Goal: Task Accomplishment & Management: Manage account settings

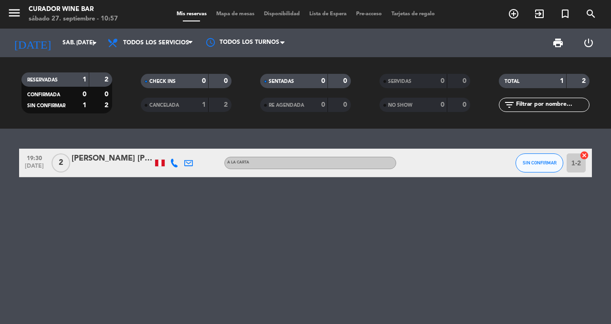
click at [0, 16] on div "menu Curador Wine Bar sábado 27. septiembre - 10:57" at bounding box center [76, 14] width 153 height 22
click at [7, 14] on icon "menu" at bounding box center [14, 13] width 14 height 14
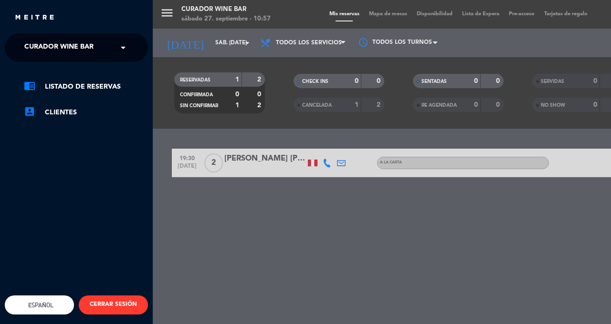
click at [41, 45] on span "Curador Wine Bar" at bounding box center [58, 48] width 69 height 20
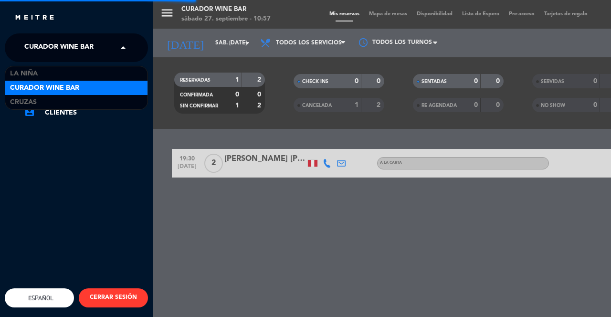
click at [21, 104] on span "Cruzas" at bounding box center [23, 102] width 27 height 11
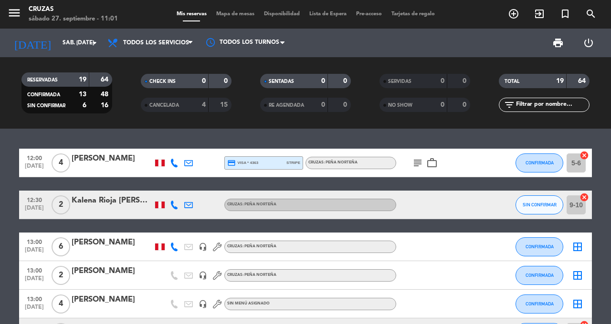
click at [583, 199] on icon "cancel" at bounding box center [584, 198] width 10 height 10
click at [572, 209] on icon "border_all" at bounding box center [577, 204] width 11 height 11
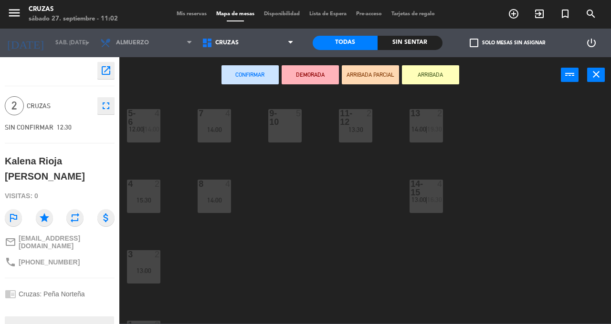
click at [524, 215] on div "5-6 4 12:00 | 14:00 7 4 14:00 9-10 5 11-12 2 13:30 13 2 14:00 | 19:30 4 2 15:30…" at bounding box center [368, 208] width 485 height 231
click at [590, 80] on button "close" at bounding box center [596, 75] width 18 height 14
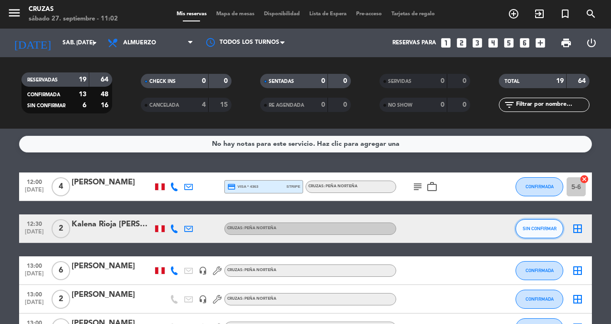
click at [539, 230] on span "SIN CONFIRMAR" at bounding box center [540, 228] width 34 height 5
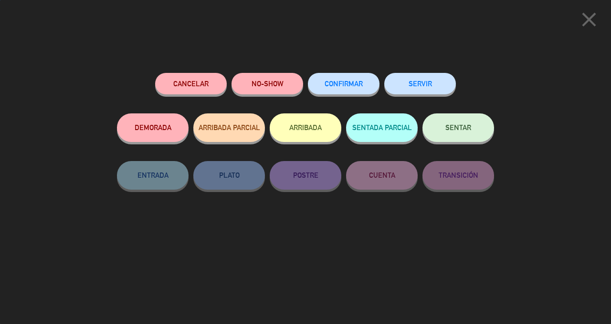
click at [197, 89] on button "Cancelar" at bounding box center [191, 83] width 72 height 21
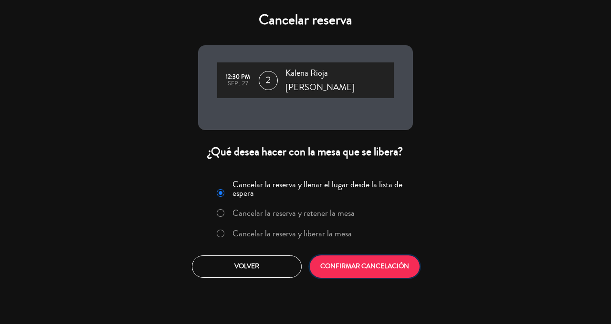
click at [396, 258] on button "CONFIRMAR CANCELACIÓN" at bounding box center [365, 267] width 110 height 22
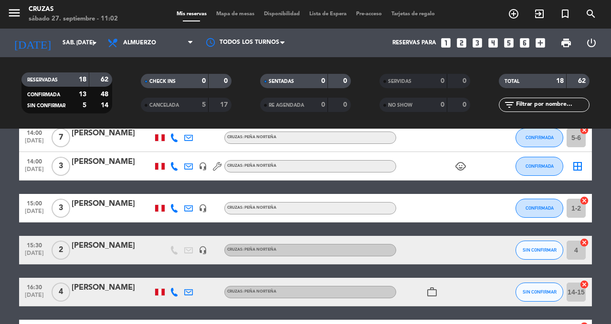
scroll to position [454, 0]
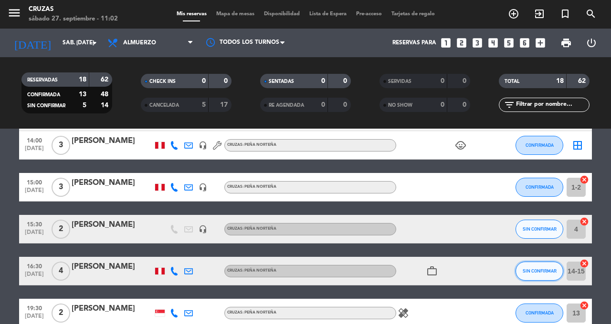
click at [537, 274] on button "SIN CONFIRMAR" at bounding box center [539, 271] width 48 height 19
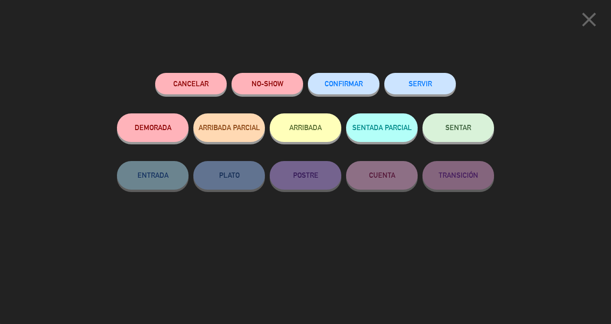
click at [202, 89] on button "Cancelar" at bounding box center [191, 83] width 72 height 21
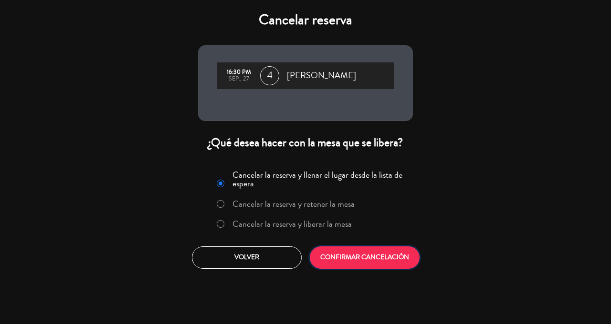
click at [366, 258] on button "CONFIRMAR CANCELACIÓN" at bounding box center [365, 258] width 110 height 22
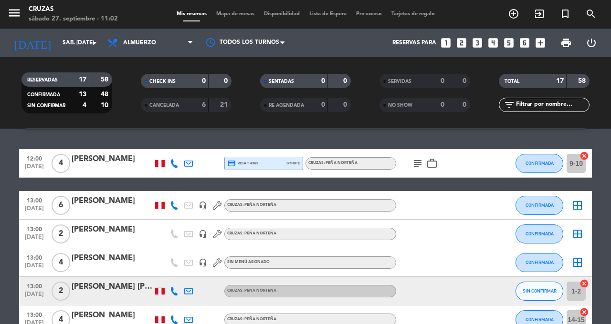
scroll to position [0, 0]
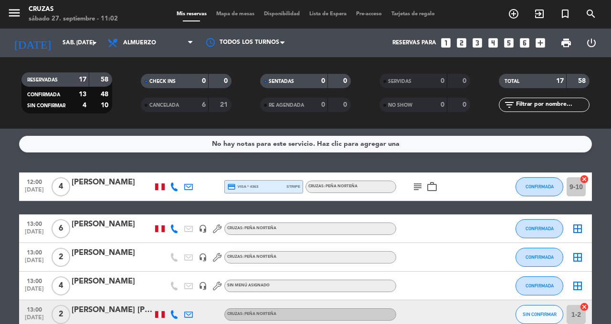
click at [580, 178] on icon "cancel" at bounding box center [584, 180] width 10 height 10
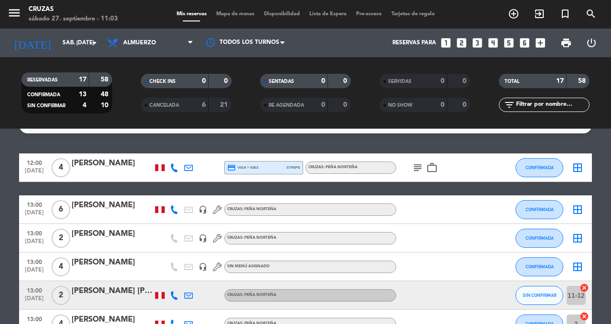
scroll to position [20, 0]
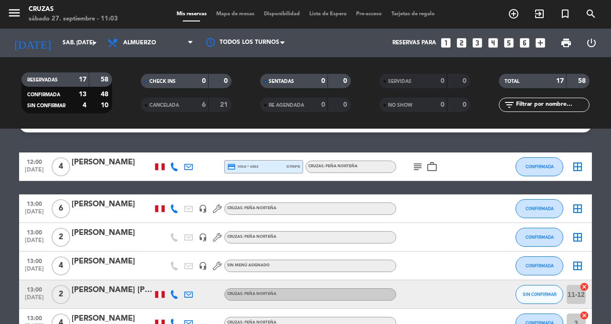
click at [574, 240] on icon "border_all" at bounding box center [577, 237] width 11 height 11
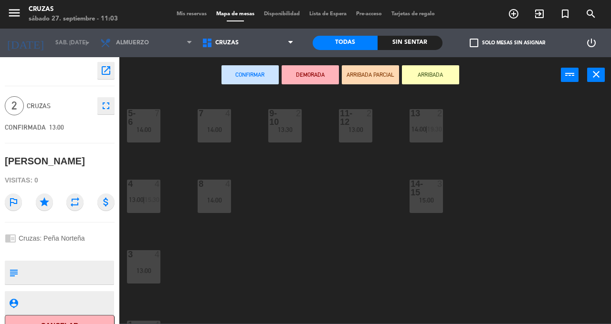
click at [425, 201] on div "15:00" at bounding box center [425, 200] width 33 height 7
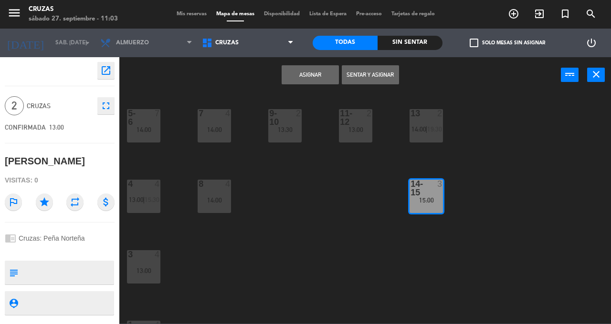
click at [313, 76] on button "Asignar" at bounding box center [310, 74] width 57 height 19
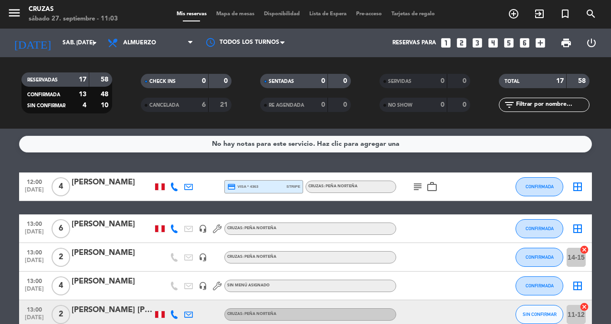
click at [576, 290] on icon "border_all" at bounding box center [577, 286] width 11 height 11
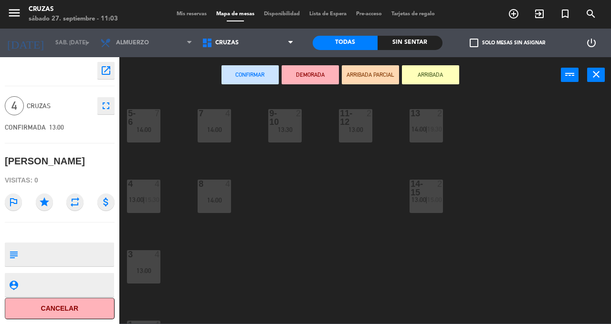
click at [429, 126] on span "19:30" at bounding box center [434, 130] width 15 height 8
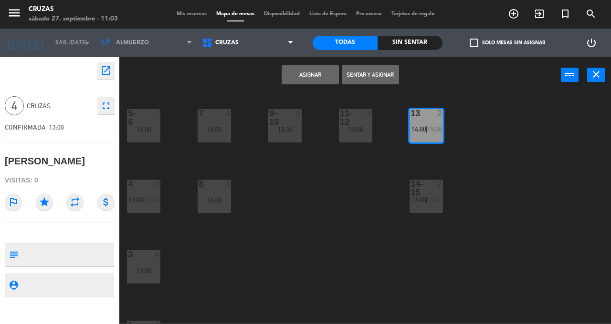
click at [317, 78] on button "Asignar" at bounding box center [310, 74] width 57 height 19
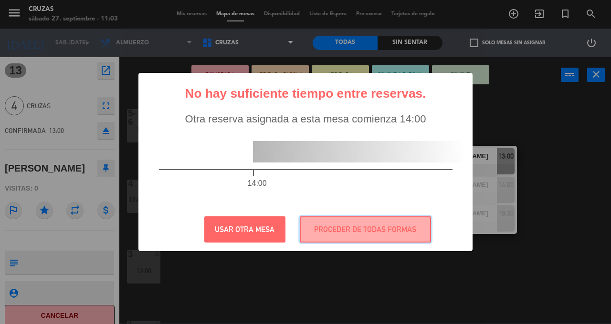
click at [390, 227] on button "PROCEDER DE TODAS FORMAS" at bounding box center [365, 230] width 131 height 26
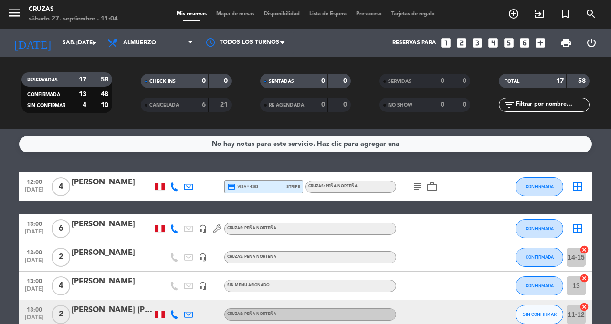
click at [576, 229] on icon "border_all" at bounding box center [577, 228] width 11 height 11
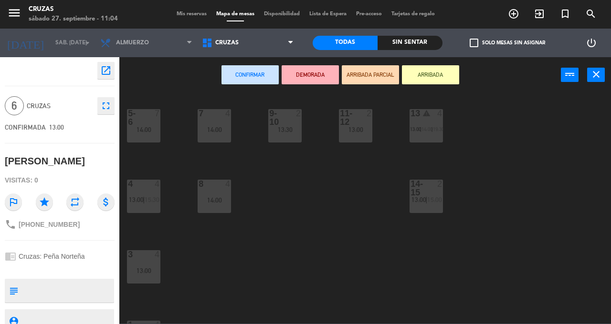
click at [141, 124] on div at bounding box center [144, 117] width 16 height 17
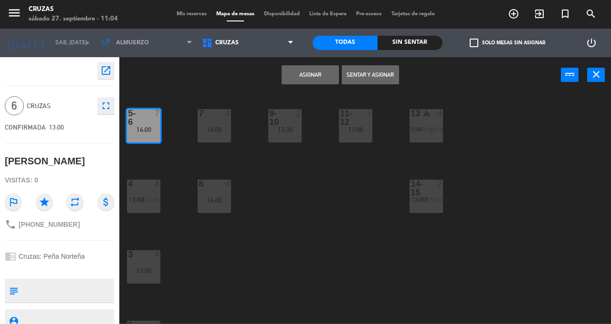
click at [306, 74] on button "Asignar" at bounding box center [310, 74] width 57 height 19
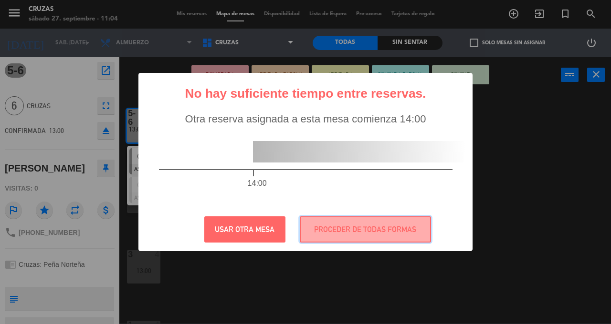
click at [382, 230] on button "PROCEDER DE TODAS FORMAS" at bounding box center [365, 230] width 131 height 26
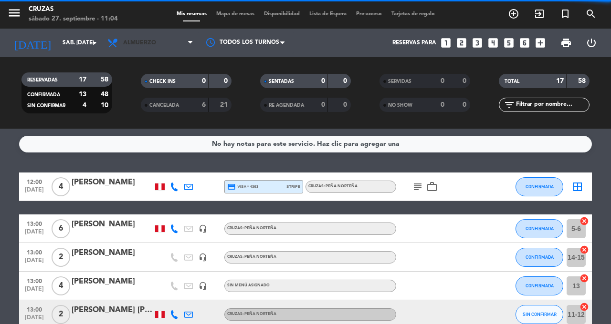
click at [179, 47] on span "Almuerzo" at bounding box center [150, 42] width 95 height 21
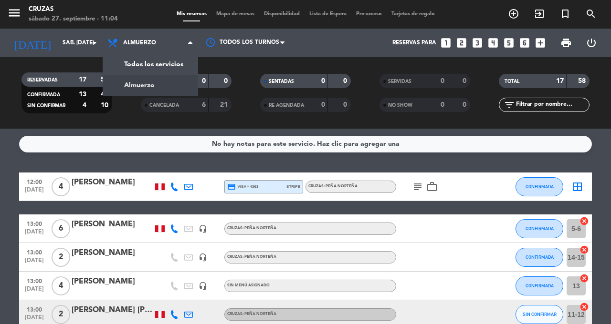
click at [170, 62] on div "menu Cruzas sábado 27. septiembre - 11:04 Mis reservas Mapa de mesas Disponibil…" at bounding box center [305, 64] width 611 height 129
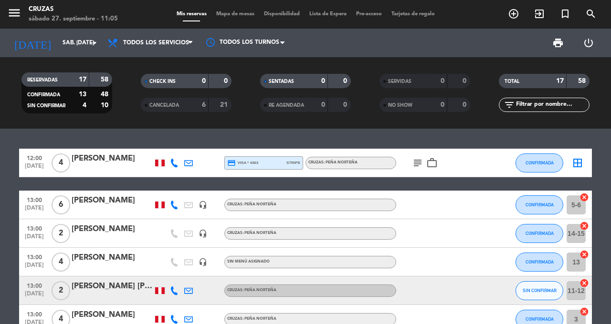
click at [576, 164] on icon "border_all" at bounding box center [577, 162] width 11 height 11
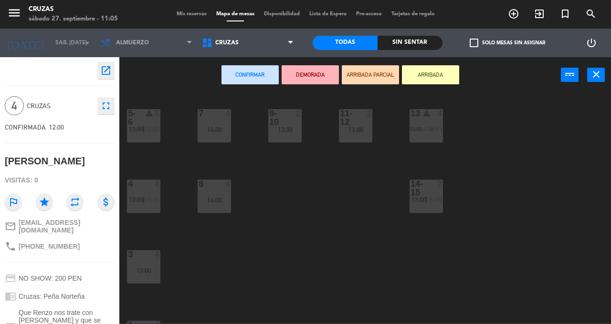
click at [219, 190] on div "8 4 14:00" at bounding box center [214, 196] width 33 height 33
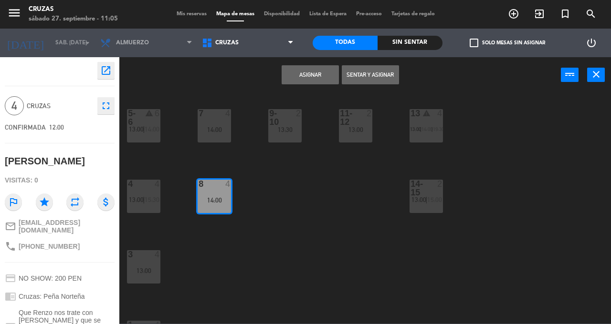
click at [310, 76] on button "Asignar" at bounding box center [310, 74] width 57 height 19
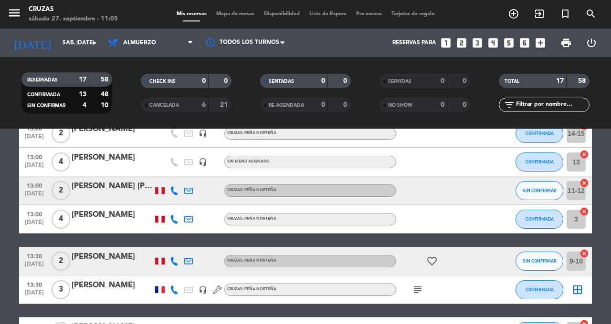
scroll to position [110, 0]
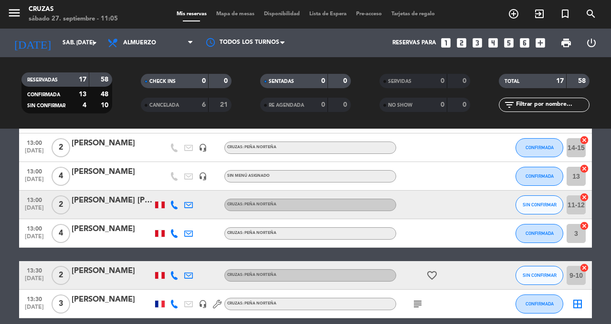
click at [582, 198] on icon "cancel" at bounding box center [584, 198] width 10 height 10
click at [573, 205] on icon "border_all" at bounding box center [577, 204] width 11 height 11
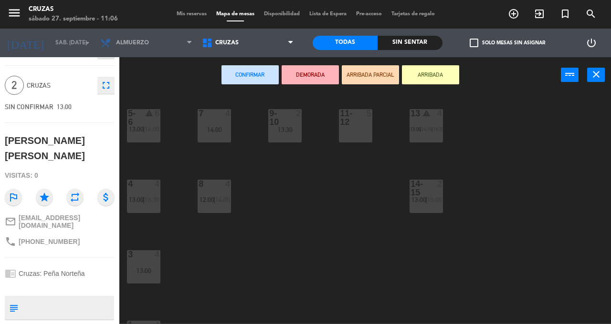
scroll to position [20, 0]
click at [588, 75] on button "close" at bounding box center [596, 75] width 18 height 14
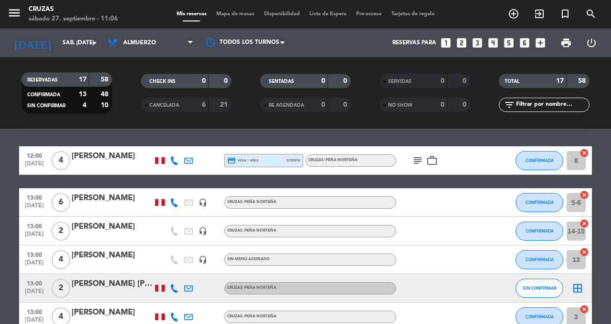
scroll to position [28, 0]
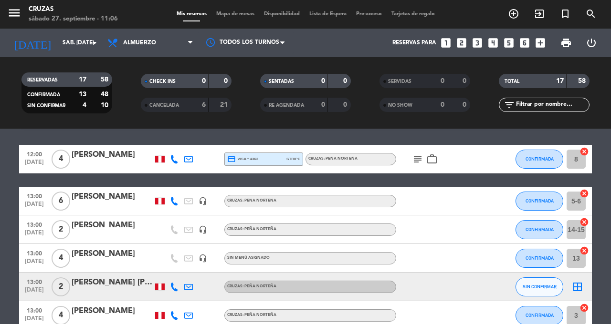
click at [582, 195] on icon "cancel" at bounding box center [584, 194] width 10 height 10
click at [574, 289] on icon "border_all" at bounding box center [577, 287] width 11 height 11
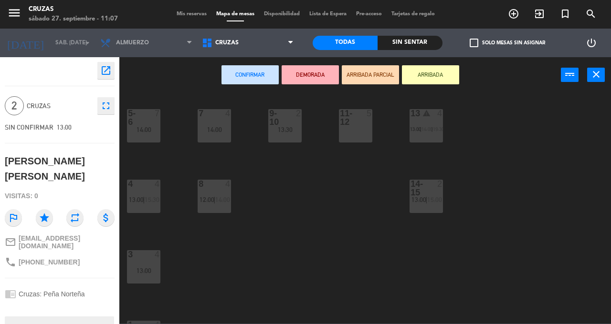
click at [141, 125] on div at bounding box center [144, 117] width 16 height 17
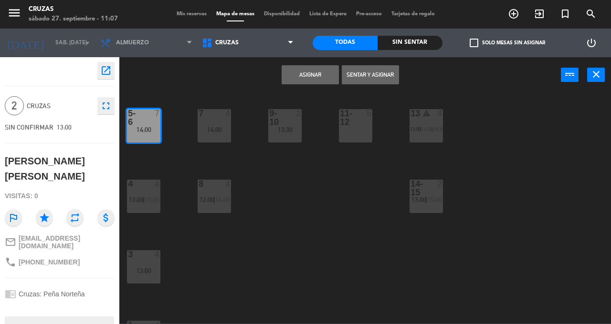
click at [310, 78] on button "Asignar" at bounding box center [310, 74] width 57 height 19
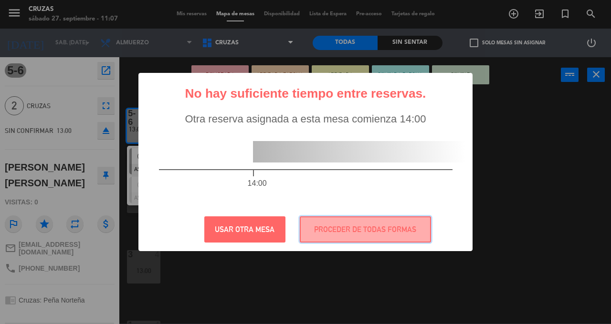
click at [386, 227] on button "PROCEDER DE TODAS FORMAS" at bounding box center [365, 230] width 131 height 26
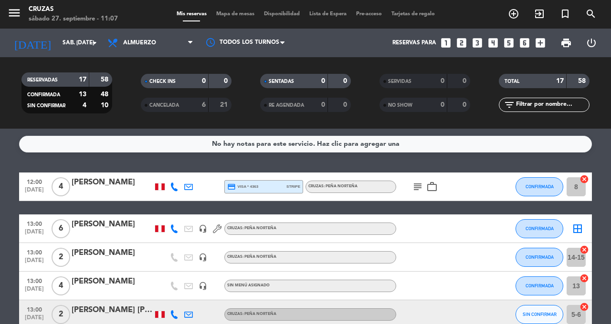
click at [575, 230] on icon "border_all" at bounding box center [577, 228] width 11 height 11
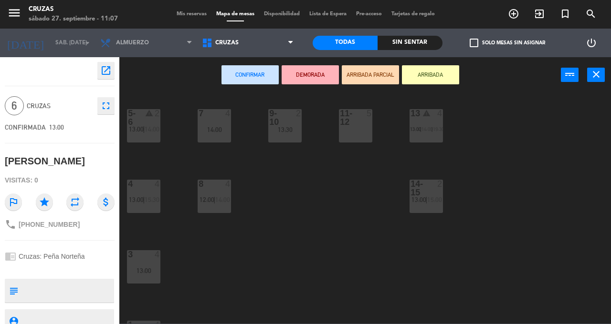
click at [215, 128] on div "14:00" at bounding box center [214, 129] width 33 height 7
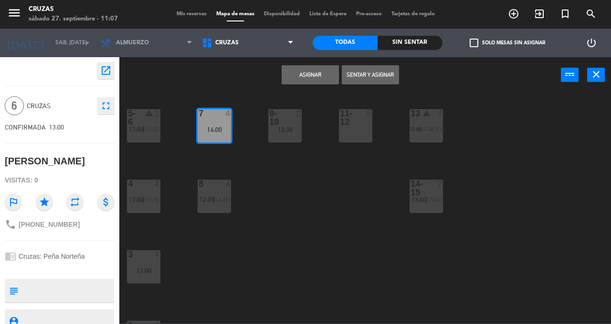
click at [310, 79] on button "Asignar" at bounding box center [310, 74] width 57 height 19
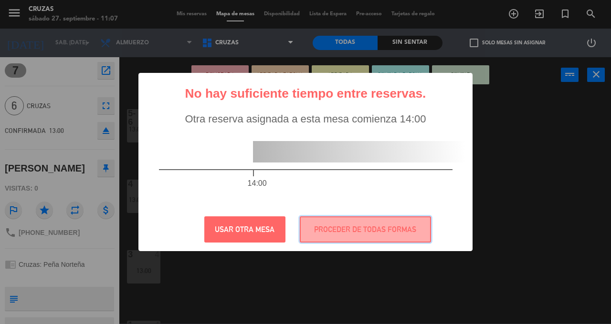
click at [382, 230] on button "PROCEDER DE TODAS FORMAS" at bounding box center [365, 230] width 131 height 26
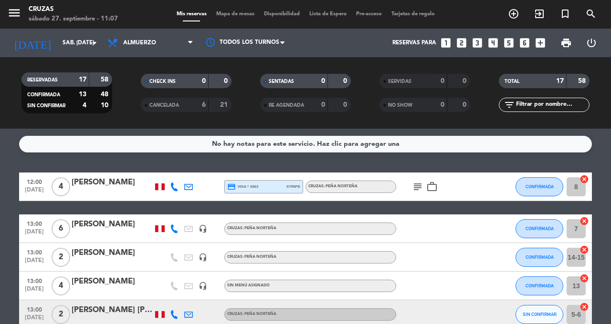
scroll to position [36, 0]
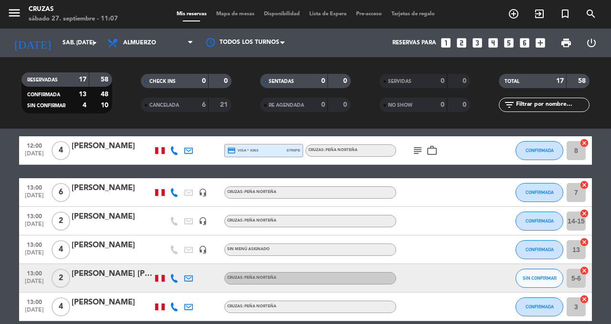
click at [62, 194] on span "6" at bounding box center [61, 192] width 19 height 19
click at [99, 186] on div "[PERSON_NAME]" at bounding box center [112, 188] width 81 height 12
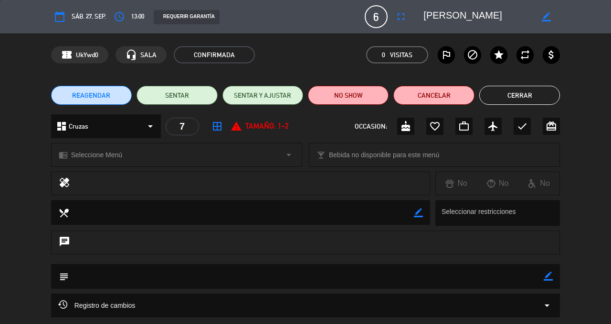
click at [398, 17] on icon "fullscreen" at bounding box center [400, 16] width 11 height 11
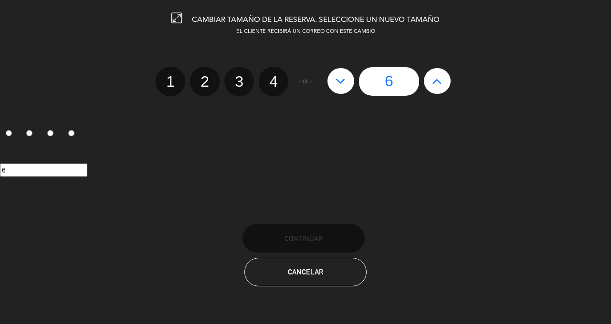
click at [433, 79] on icon at bounding box center [437, 80] width 10 height 15
type input "7"
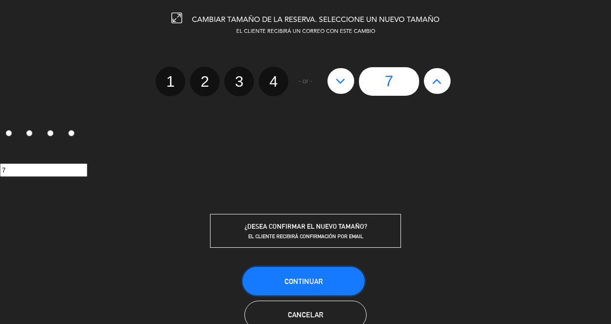
click at [333, 284] on button "Continuar" at bounding box center [303, 281] width 122 height 29
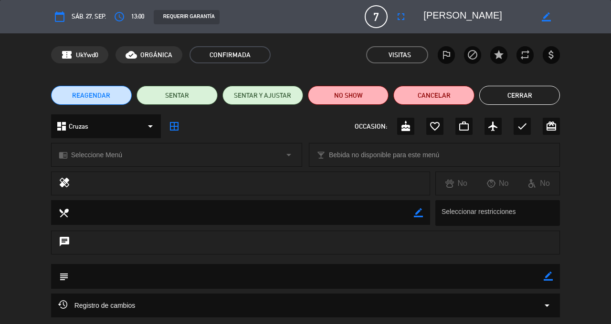
click at [527, 98] on button "Cerrar" at bounding box center [519, 95] width 81 height 19
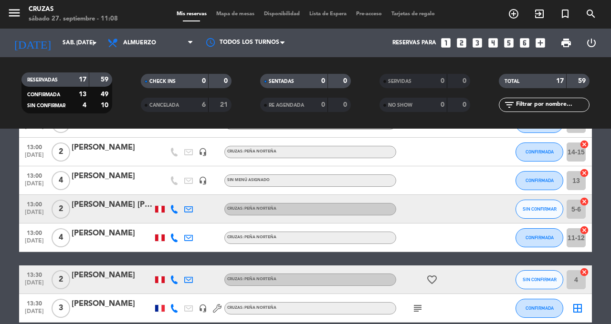
scroll to position [104, 0]
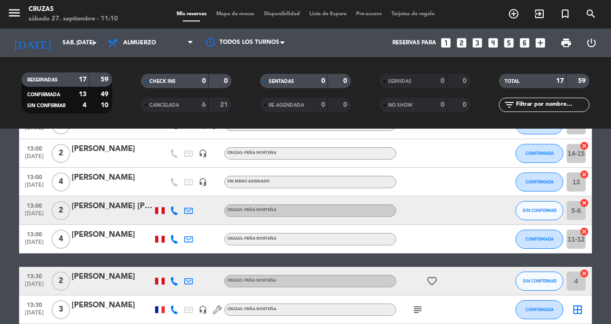
click at [580, 234] on icon "cancel" at bounding box center [584, 232] width 10 height 10
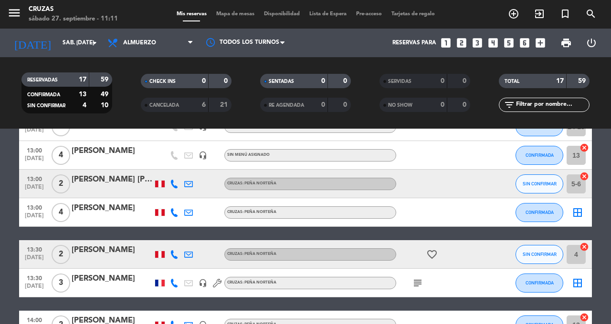
scroll to position [131, 0]
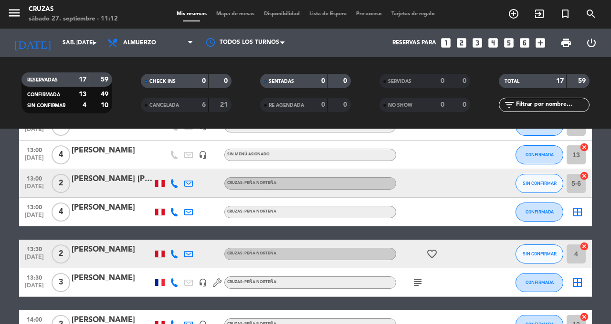
click at [575, 212] on icon "border_all" at bounding box center [577, 212] width 11 height 11
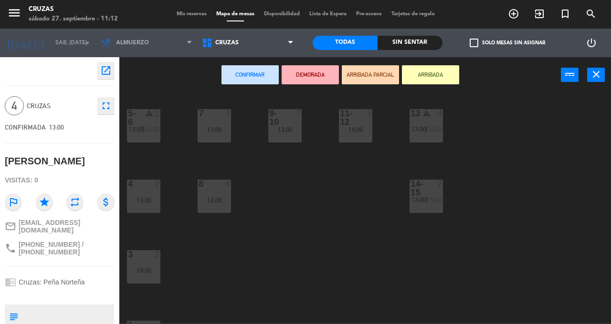
click at [356, 125] on div at bounding box center [356, 117] width 16 height 17
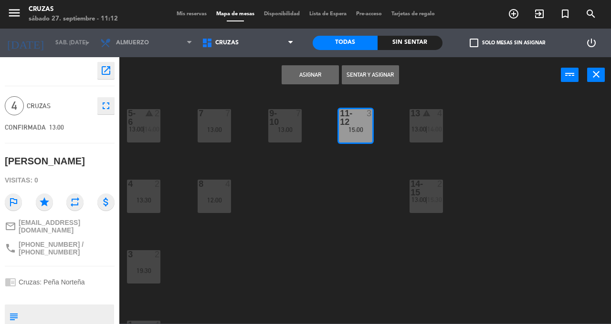
click at [312, 78] on button "Asignar" at bounding box center [310, 74] width 57 height 19
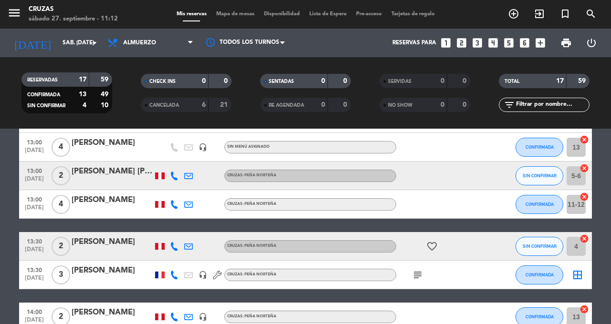
scroll to position [141, 0]
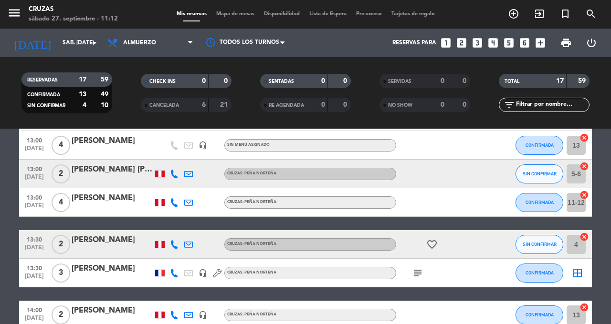
click at [577, 241] on input "4" at bounding box center [575, 244] width 19 height 19
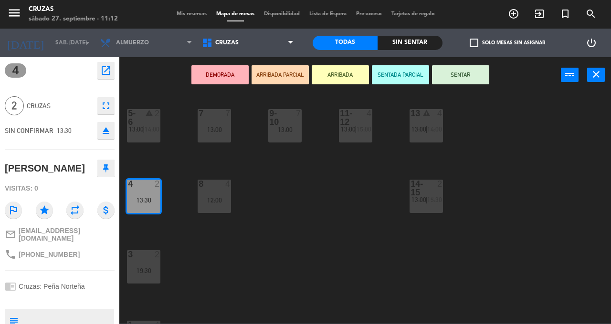
click at [587, 73] on button "close" at bounding box center [596, 75] width 18 height 14
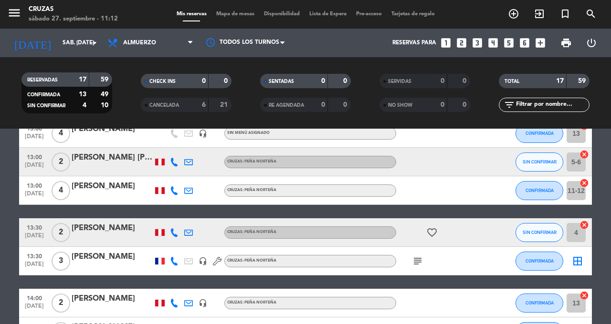
scroll to position [182, 0]
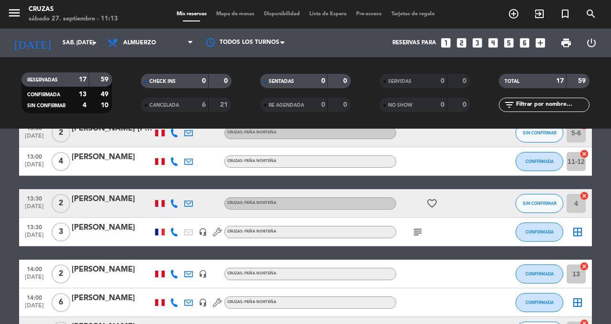
click at [576, 235] on icon "border_all" at bounding box center [577, 232] width 11 height 11
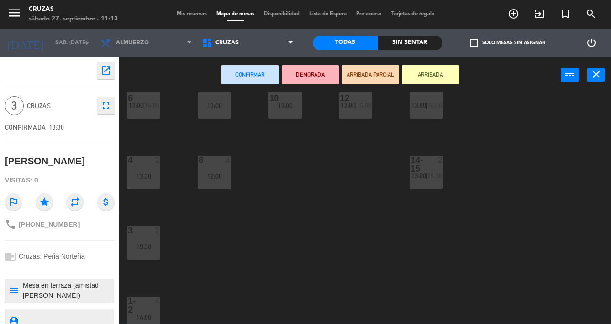
scroll to position [31, 0]
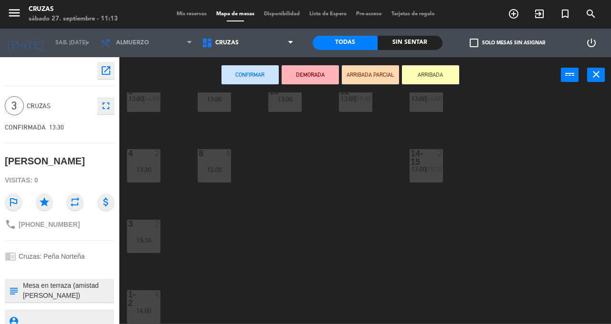
click at [144, 308] on div "14:00" at bounding box center [143, 311] width 33 height 7
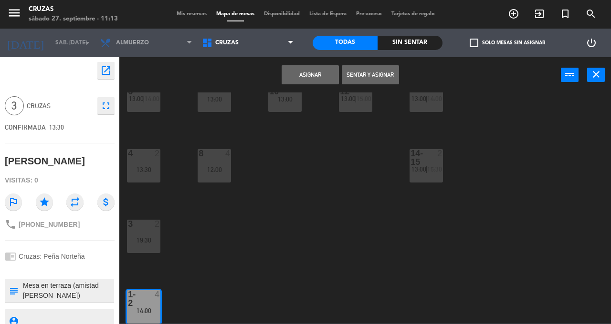
click at [311, 75] on button "Asignar" at bounding box center [310, 74] width 57 height 19
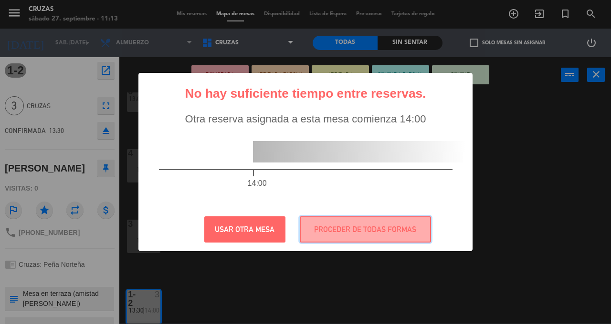
click at [385, 223] on button "PROCEDER DE TODAS FORMAS" at bounding box center [365, 230] width 131 height 26
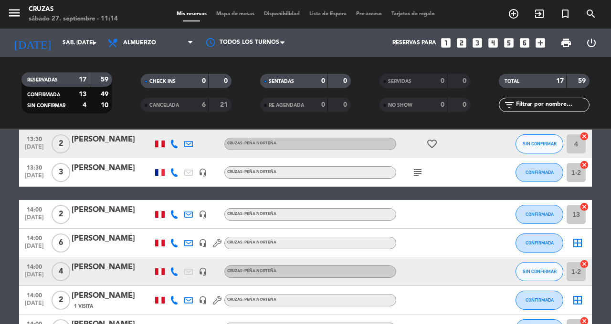
scroll to position [244, 0]
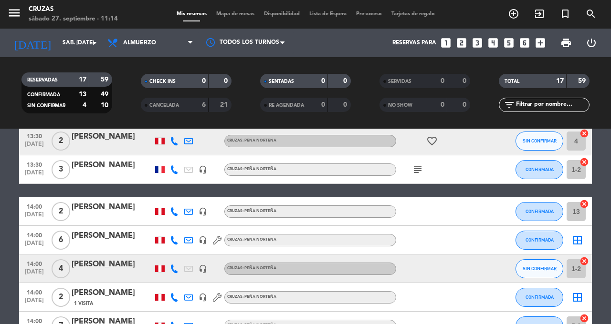
click at [582, 203] on icon "cancel" at bounding box center [584, 204] width 10 height 10
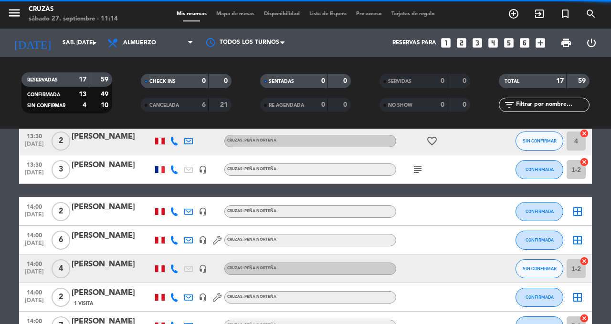
click at [575, 211] on icon "border_all" at bounding box center [577, 211] width 11 height 11
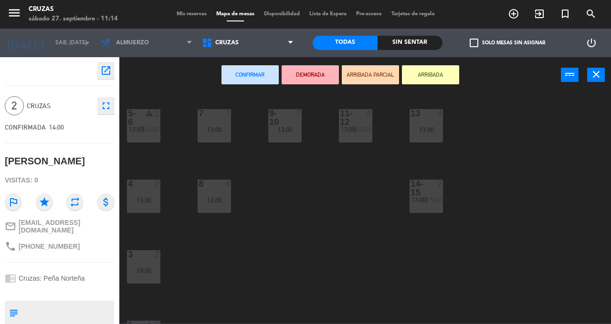
click at [142, 265] on div "3 2 19:30" at bounding box center [143, 267] width 33 height 33
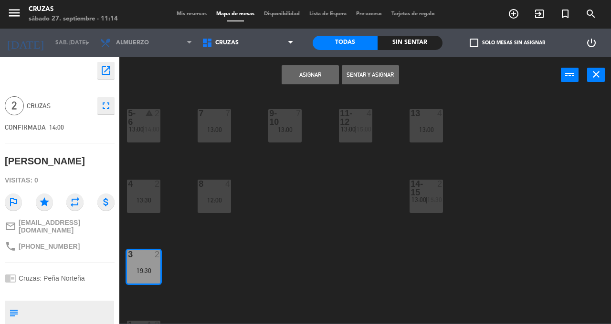
click at [310, 80] on button "Asignar" at bounding box center [310, 74] width 57 height 19
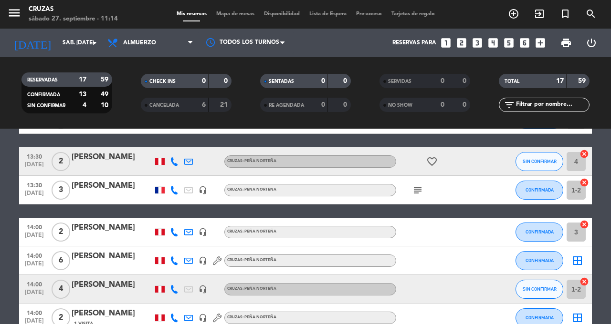
scroll to position [249, 0]
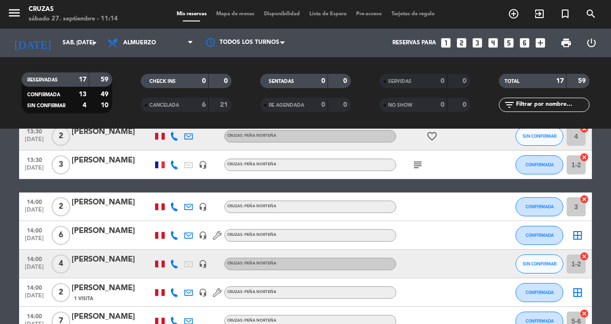
click at [580, 257] on icon "cancel" at bounding box center [584, 257] width 10 height 10
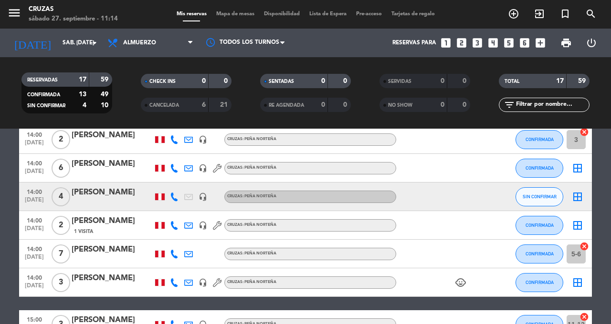
click at [582, 247] on icon "cancel" at bounding box center [584, 247] width 10 height 10
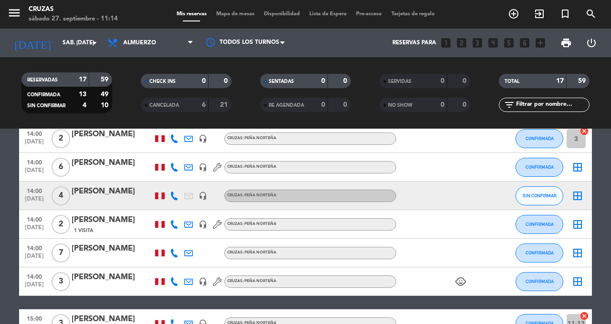
scroll to position [405, 0]
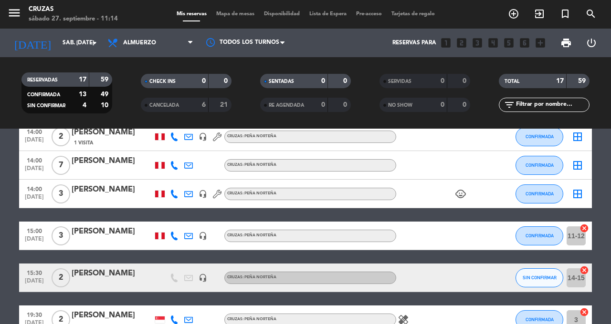
click at [579, 229] on input "11-12" at bounding box center [575, 236] width 19 height 19
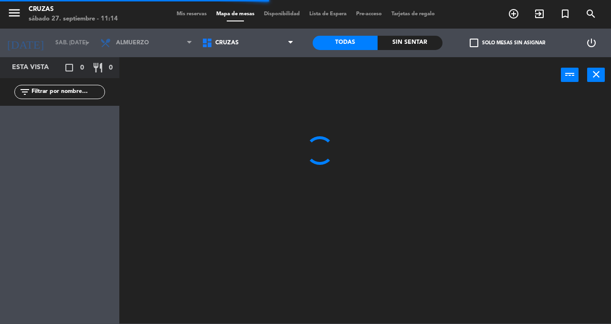
click at [588, 74] on button "close" at bounding box center [596, 75] width 18 height 14
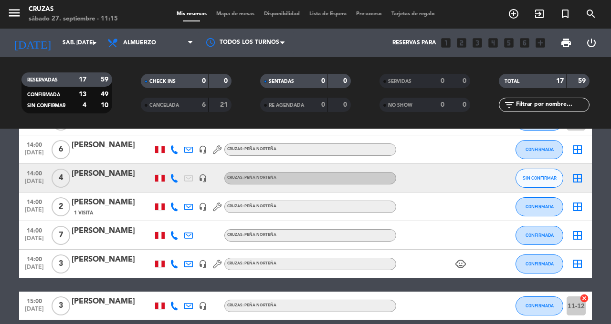
scroll to position [350, 0]
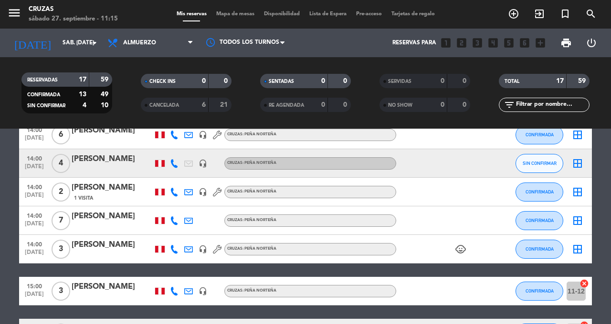
click at [582, 286] on icon "cancel" at bounding box center [584, 284] width 10 height 10
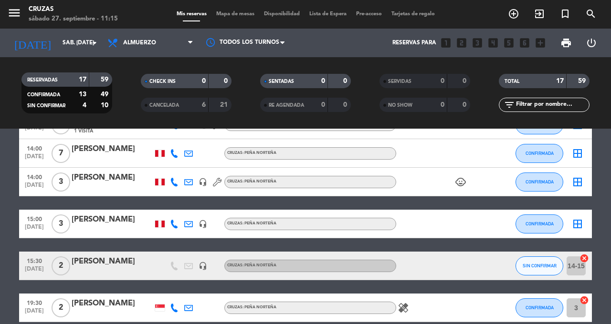
click at [583, 257] on icon "cancel" at bounding box center [584, 259] width 10 height 10
click at [583, 299] on icon "cancel" at bounding box center [584, 301] width 10 height 10
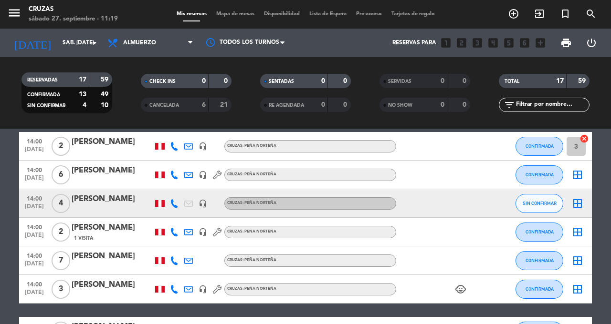
scroll to position [324, 0]
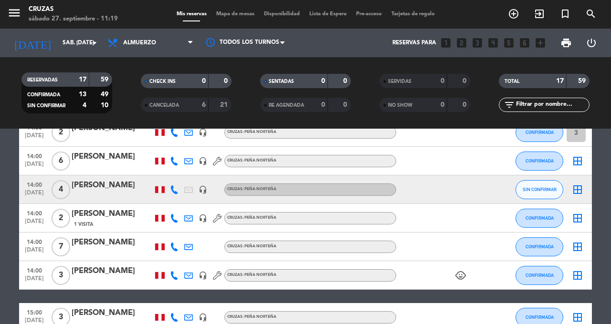
click at [573, 248] on icon "border_all" at bounding box center [577, 246] width 11 height 11
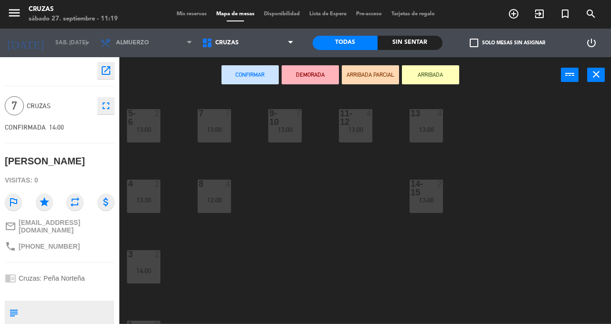
click at [282, 122] on div at bounding box center [285, 117] width 16 height 17
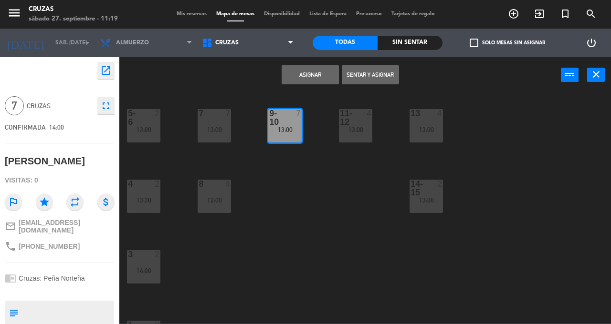
click at [315, 79] on button "Asignar" at bounding box center [310, 74] width 57 height 19
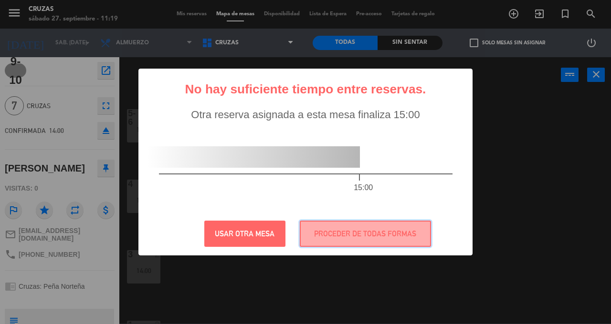
click at [392, 235] on button "PROCEDER DE TODAS FORMAS" at bounding box center [365, 234] width 131 height 26
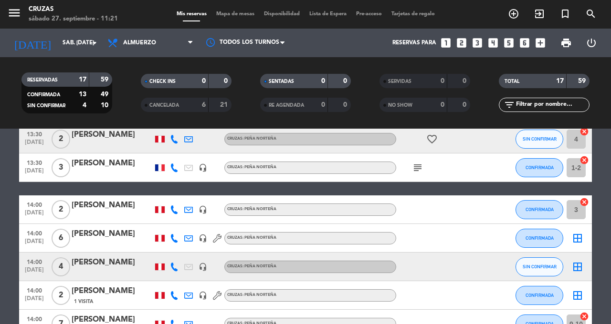
scroll to position [244, 0]
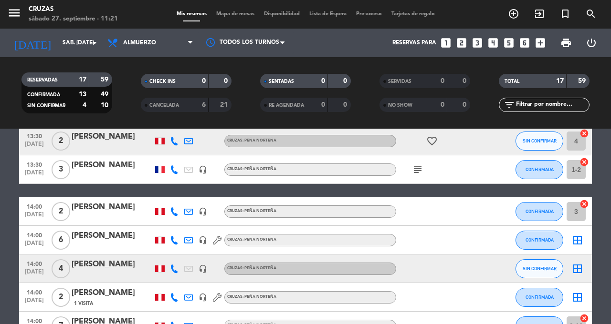
click at [93, 235] on div "[PERSON_NAME]" at bounding box center [112, 236] width 81 height 12
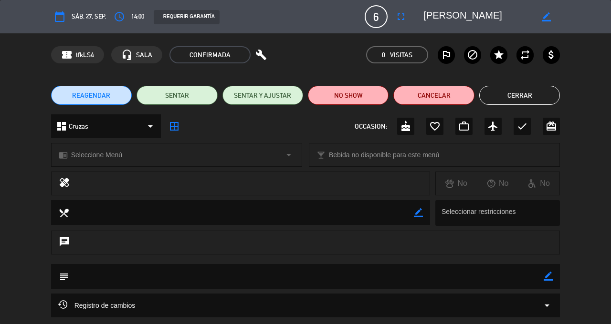
scroll to position [60, 0]
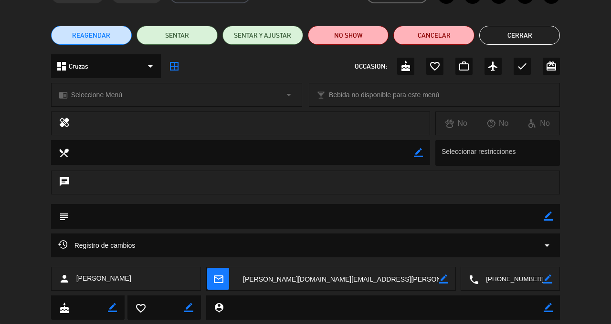
click at [545, 215] on icon "border_color" at bounding box center [548, 216] width 9 height 9
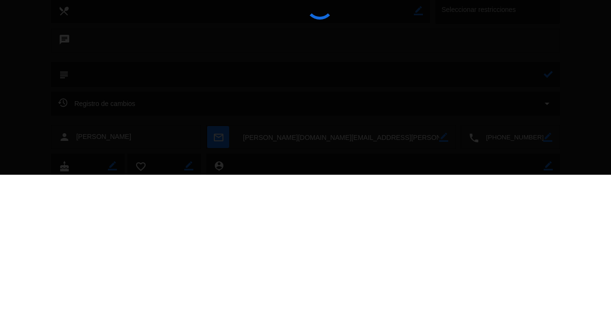
type textarea "S"
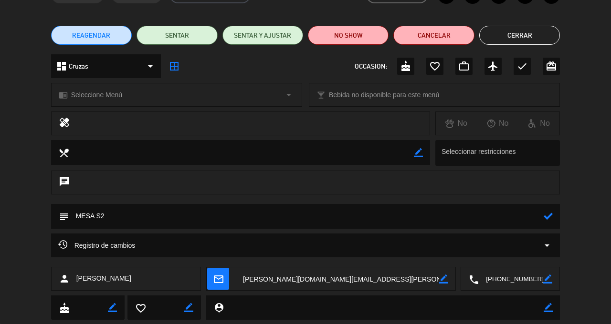
type textarea "MESA S2"
click at [546, 216] on icon at bounding box center [548, 216] width 9 height 9
click at [537, 40] on button "Cerrar" at bounding box center [519, 35] width 81 height 19
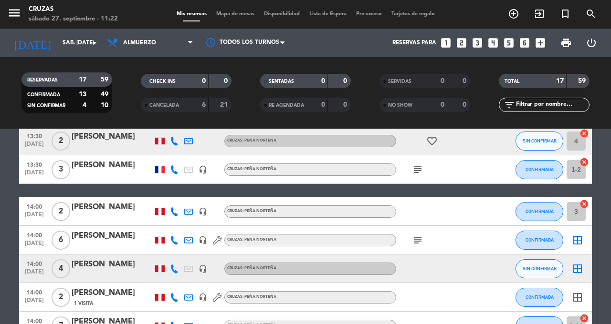
click at [417, 241] on icon "subject" at bounding box center [417, 240] width 11 height 11
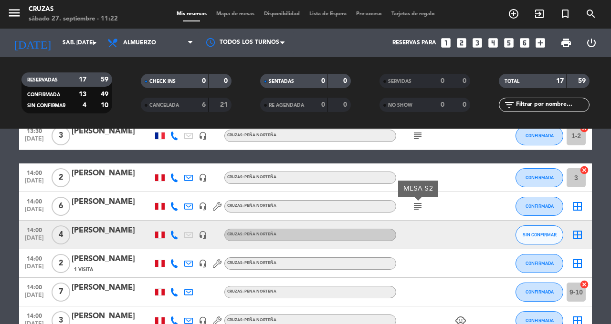
scroll to position [281, 0]
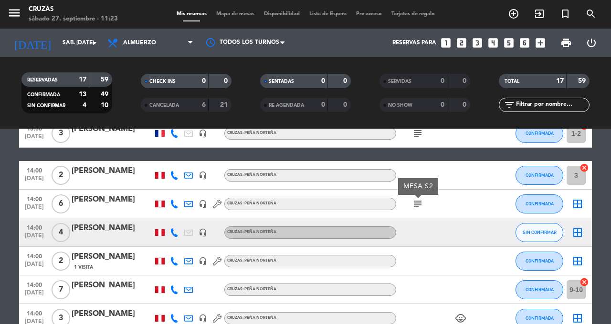
click at [91, 231] on div "[PERSON_NAME]" at bounding box center [112, 228] width 81 height 12
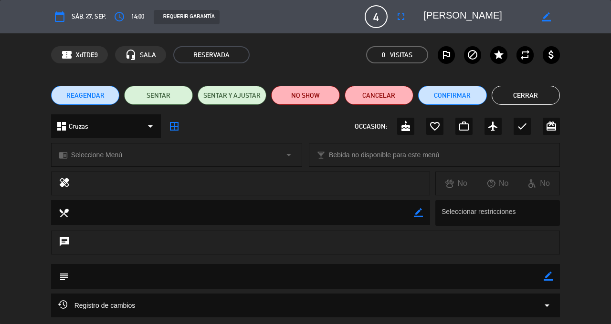
scroll to position [85, 0]
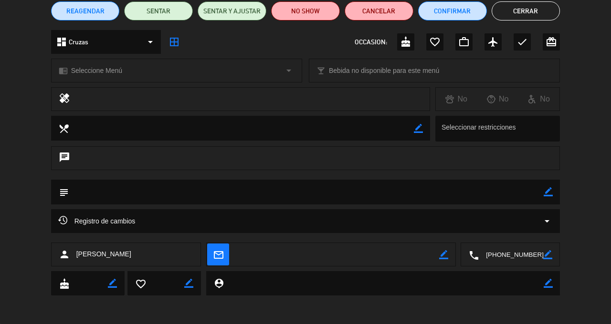
click at [540, 191] on textarea at bounding box center [306, 192] width 475 height 24
click at [552, 196] on icon "border_color" at bounding box center [548, 192] width 9 height 9
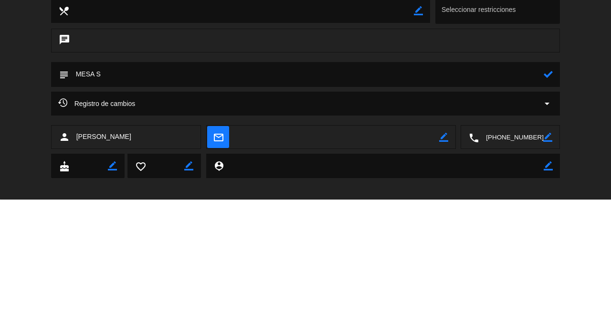
type textarea "MESA S1"
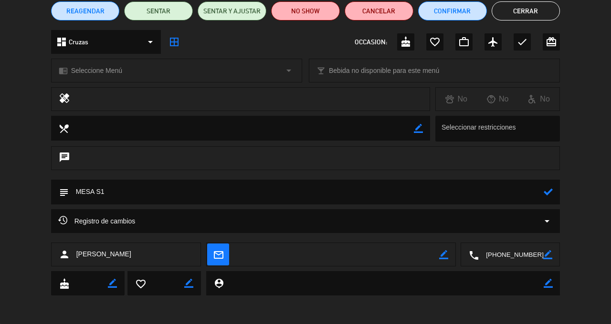
click at [543, 191] on textarea at bounding box center [306, 192] width 475 height 24
click at [527, 9] on button "Cerrar" at bounding box center [526, 10] width 69 height 19
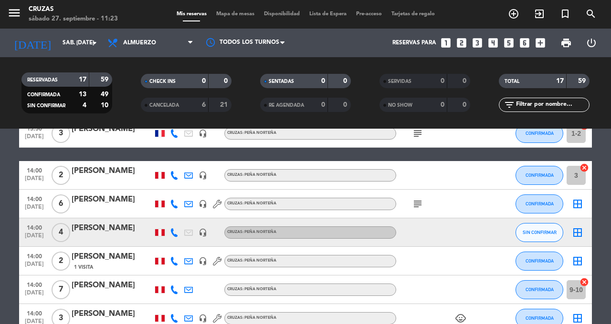
click at [88, 227] on div "[PERSON_NAME]" at bounding box center [112, 228] width 81 height 12
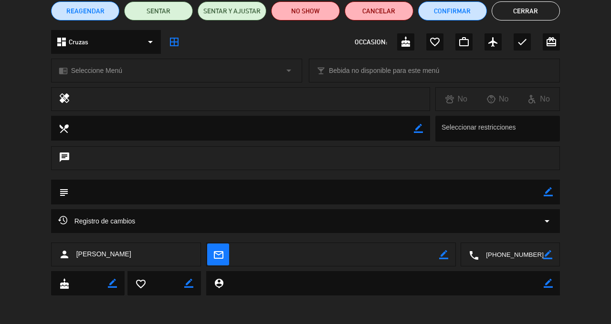
click at [548, 191] on icon "border_color" at bounding box center [548, 192] width 9 height 9
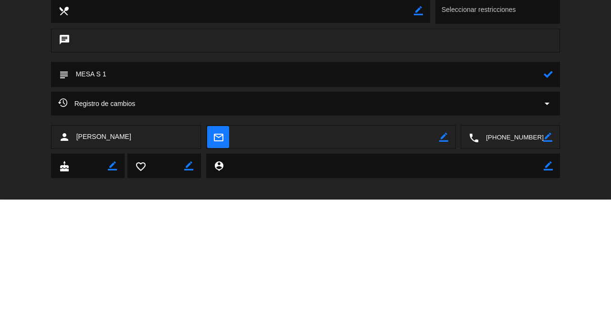
click at [538, 195] on textarea at bounding box center [306, 191] width 475 height 24
type textarea "MESA S 1"
click at [545, 193] on icon at bounding box center [548, 191] width 9 height 9
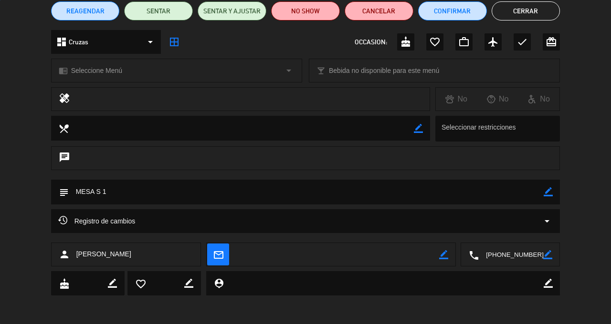
click at [533, 12] on button "Cerrar" at bounding box center [526, 10] width 69 height 19
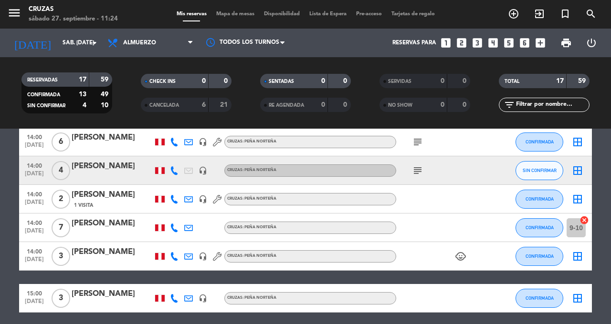
scroll to position [345, 0]
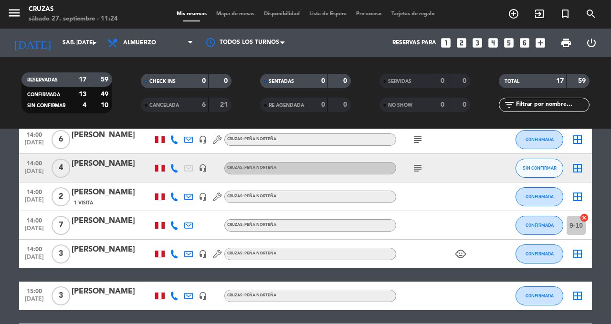
click at [64, 196] on span "2" at bounding box center [61, 197] width 19 height 19
click at [99, 192] on div "[PERSON_NAME]" at bounding box center [112, 193] width 81 height 12
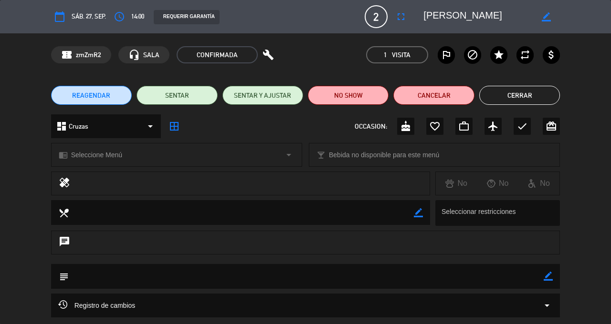
scroll to position [114, 0]
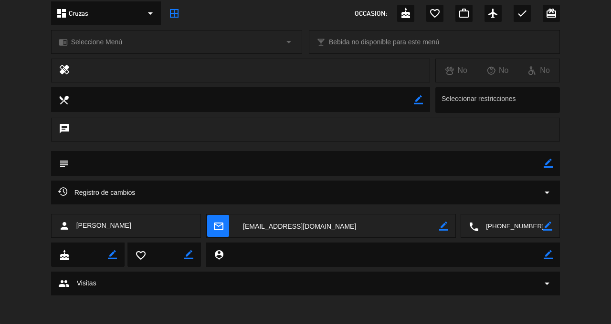
click at [542, 159] on textarea at bounding box center [306, 163] width 475 height 24
click at [548, 163] on icon "border_color" at bounding box center [548, 163] width 9 height 9
type textarea "MESA S 4"
click at [549, 165] on icon at bounding box center [548, 163] width 9 height 9
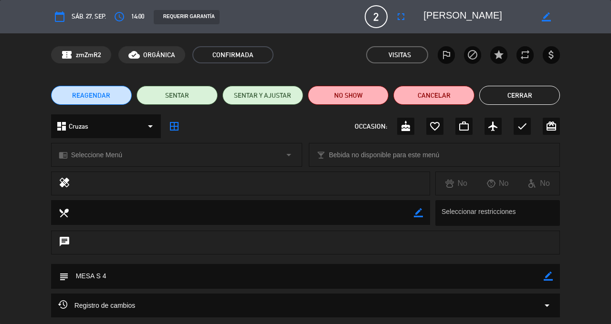
click at [538, 100] on button "Cerrar" at bounding box center [519, 95] width 81 height 19
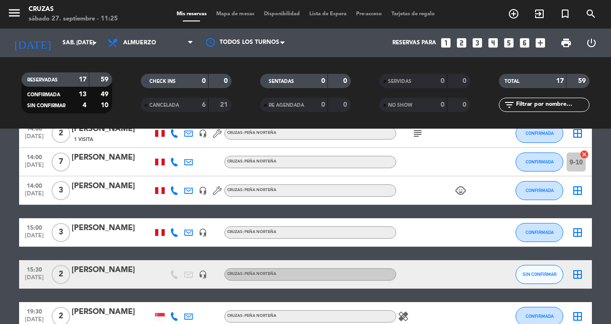
scroll to position [409, 0]
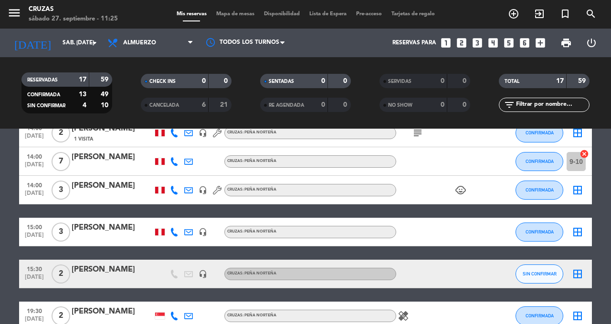
click at [93, 187] on div "[PERSON_NAME]" at bounding box center [112, 186] width 81 height 12
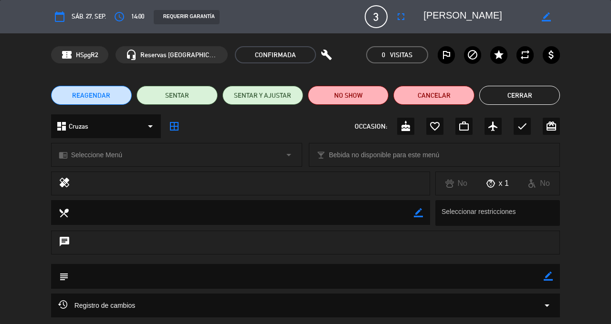
scroll to position [85, 0]
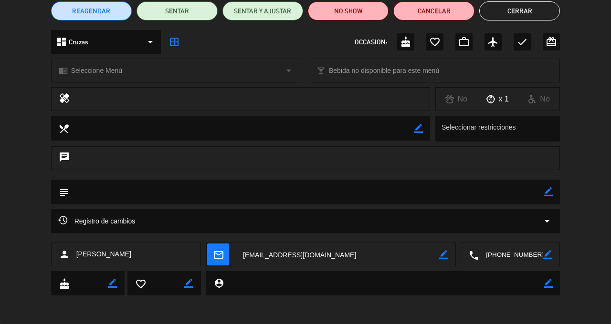
click at [552, 190] on icon "border_color" at bounding box center [548, 192] width 9 height 9
click at [167, 193] on textarea at bounding box center [306, 192] width 475 height 24
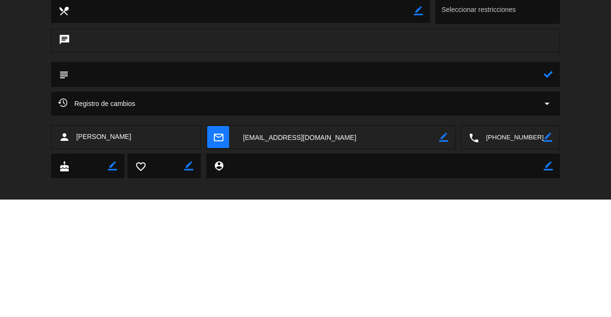
type textarea "N"
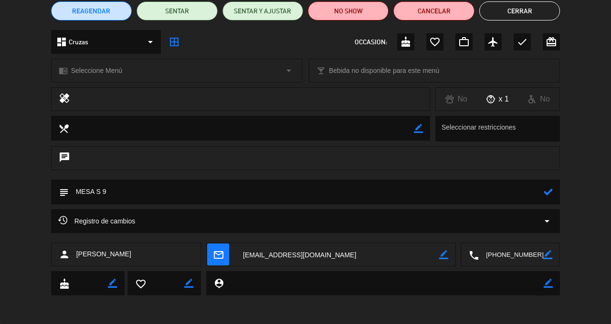
type textarea "MESA S 9"
click at [546, 194] on icon at bounding box center [548, 192] width 9 height 9
click at [536, 13] on button "Cerrar" at bounding box center [519, 10] width 81 height 19
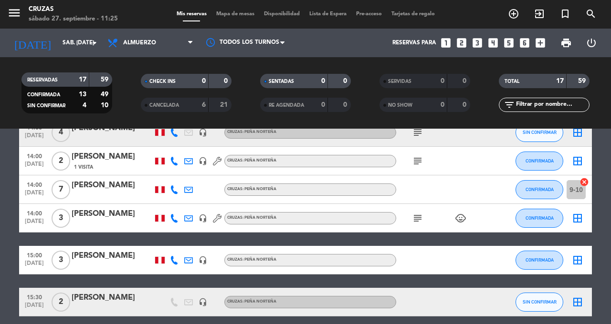
scroll to position [417, 0]
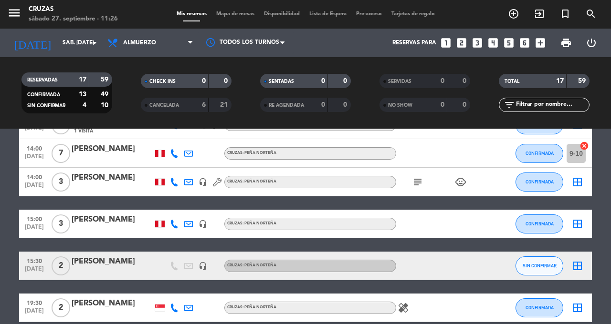
click at [98, 222] on div "[PERSON_NAME]" at bounding box center [112, 220] width 81 height 12
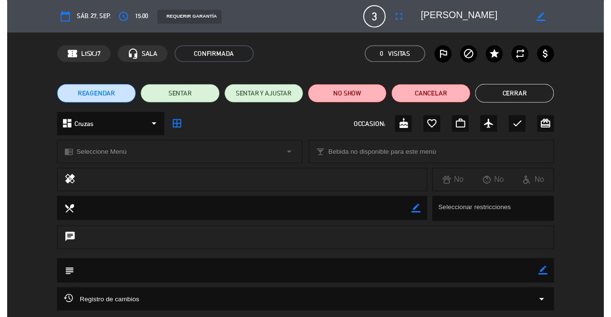
scroll to position [67, 0]
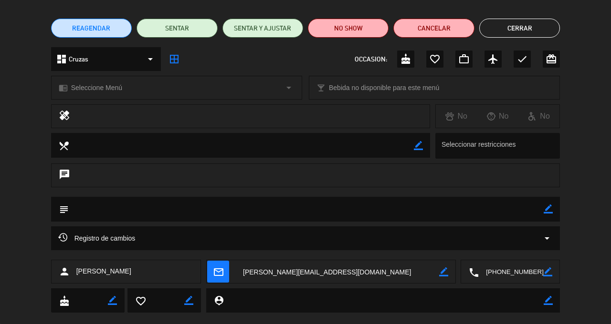
click at [548, 210] on icon "border_color" at bounding box center [548, 209] width 9 height 9
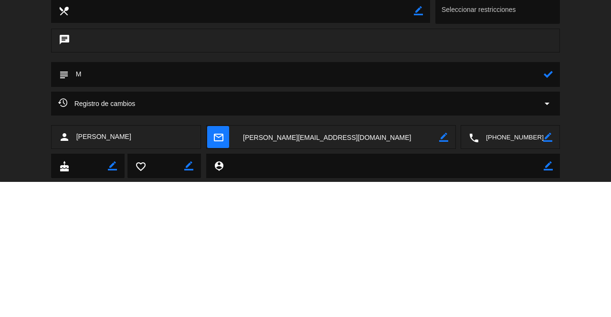
type textarea "M"
